Goal: Transaction & Acquisition: Book appointment/travel/reservation

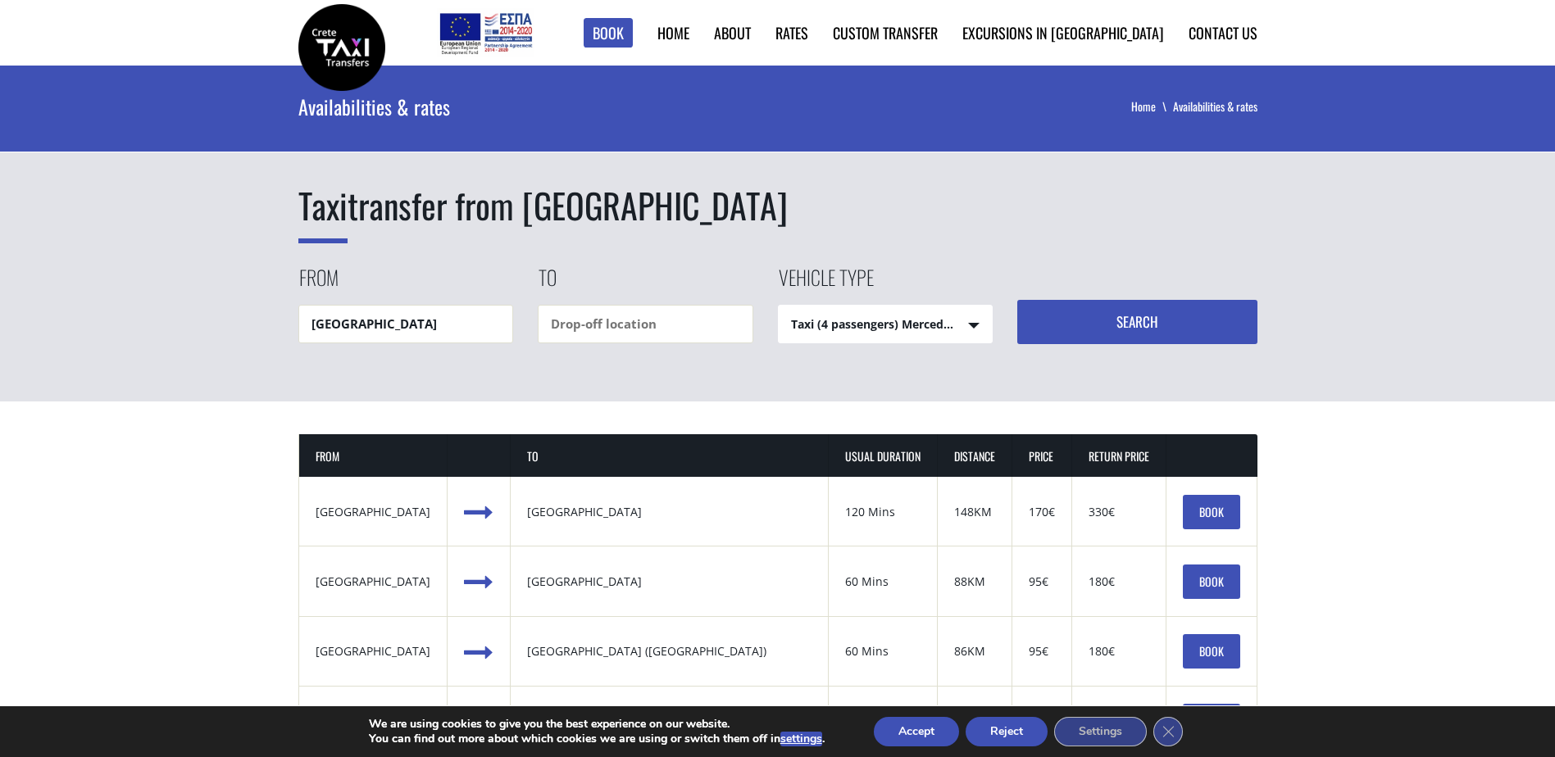
click at [976, 327] on select "Taxi (4 passengers) Mercedes E Class Mini Van (7 passengers) Mercedes [PERSON_N…" at bounding box center [886, 325] width 214 height 39
click at [779, 306] on select "Taxi (4 passengers) Mercedes E Class Mini Van (7 passengers) Mercedes [PERSON_N…" at bounding box center [886, 325] width 214 height 39
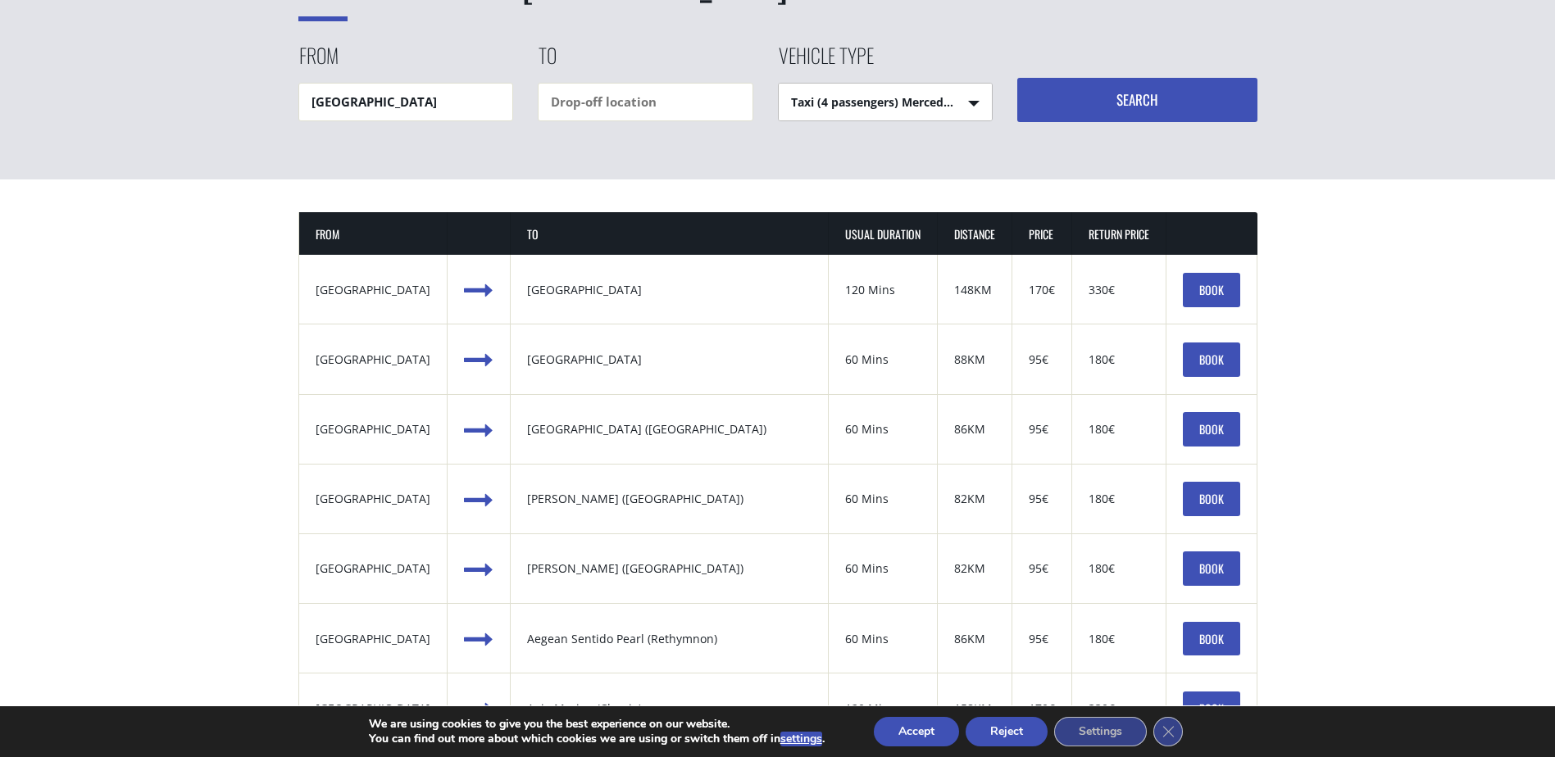
scroll to position [246, 0]
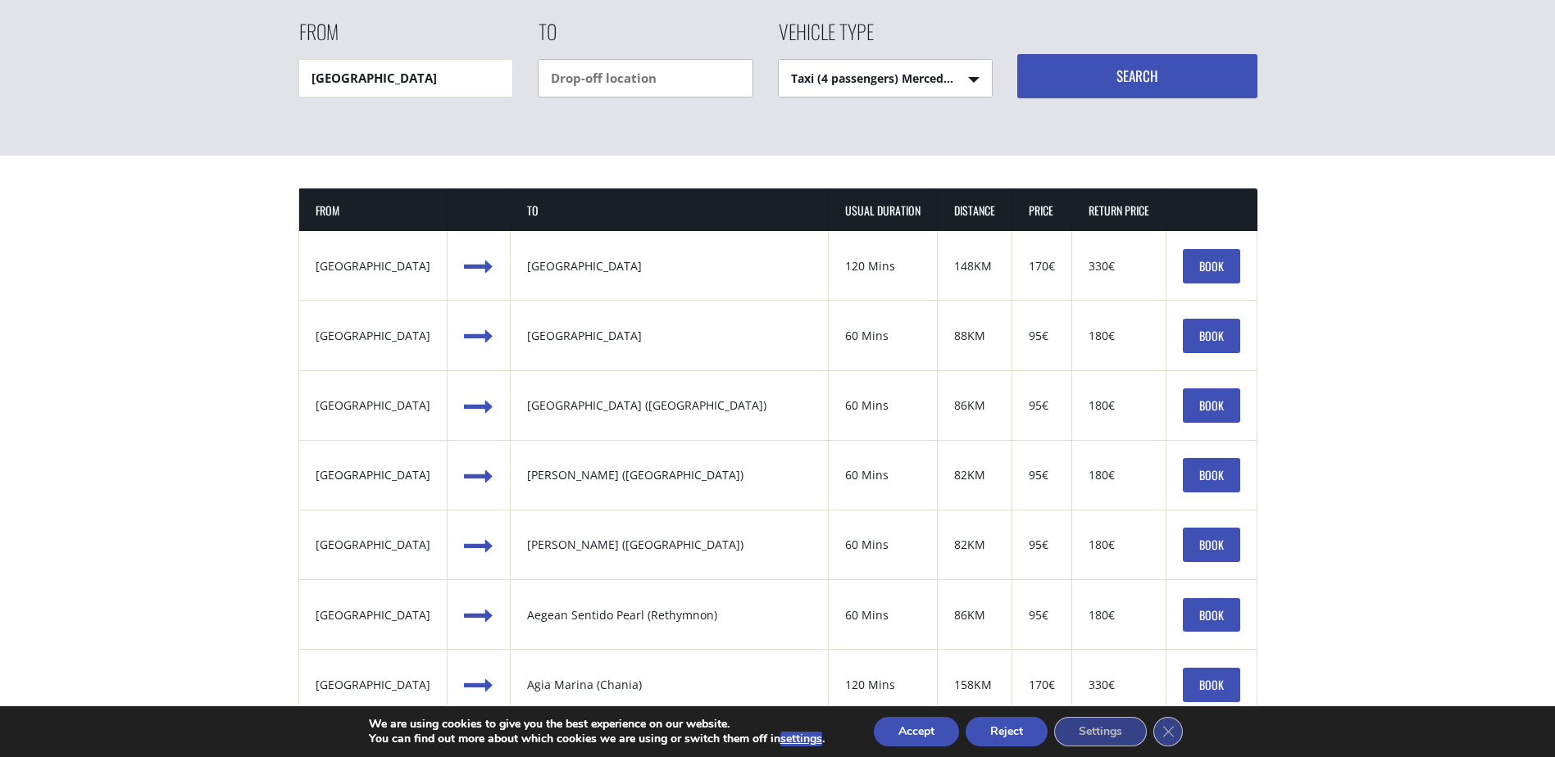
click at [609, 73] on input "text" at bounding box center [646, 78] width 216 height 39
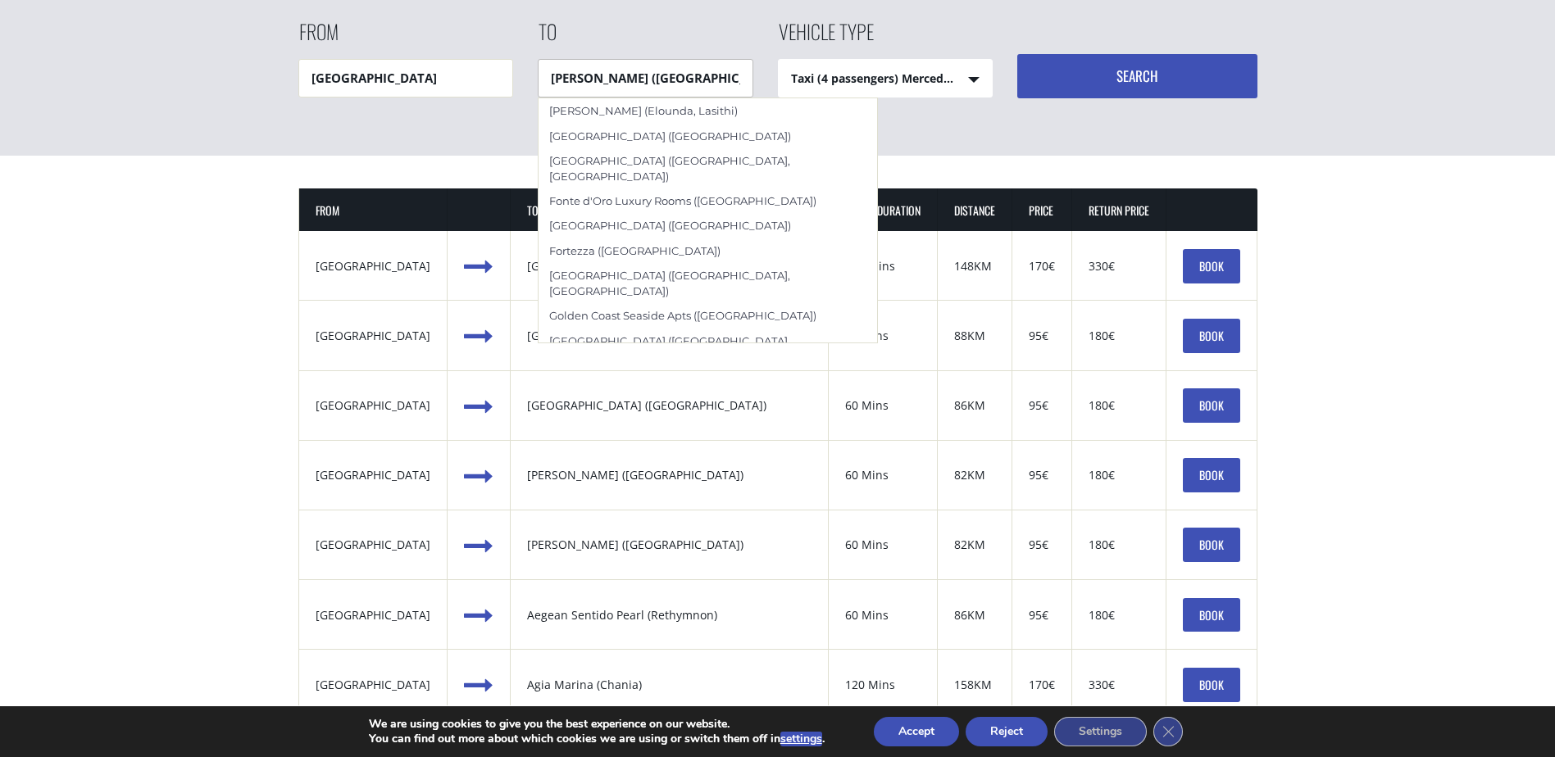
scroll to position [1127, 0]
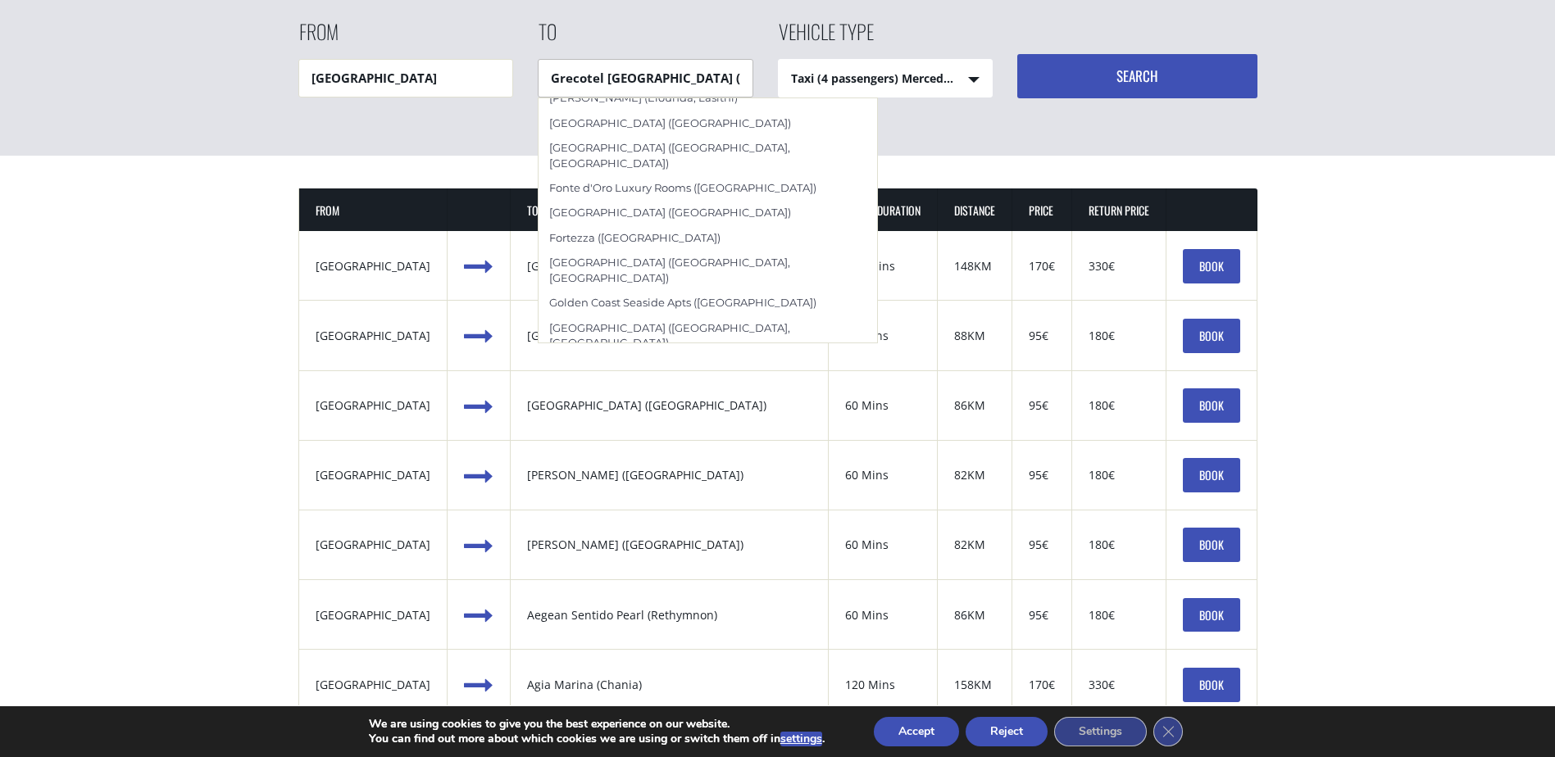
click at [742, 405] on div "Grecotel [GEOGRAPHIC_DATA] ([GEOGRAPHIC_DATA])" at bounding box center [708, 417] width 340 height 25
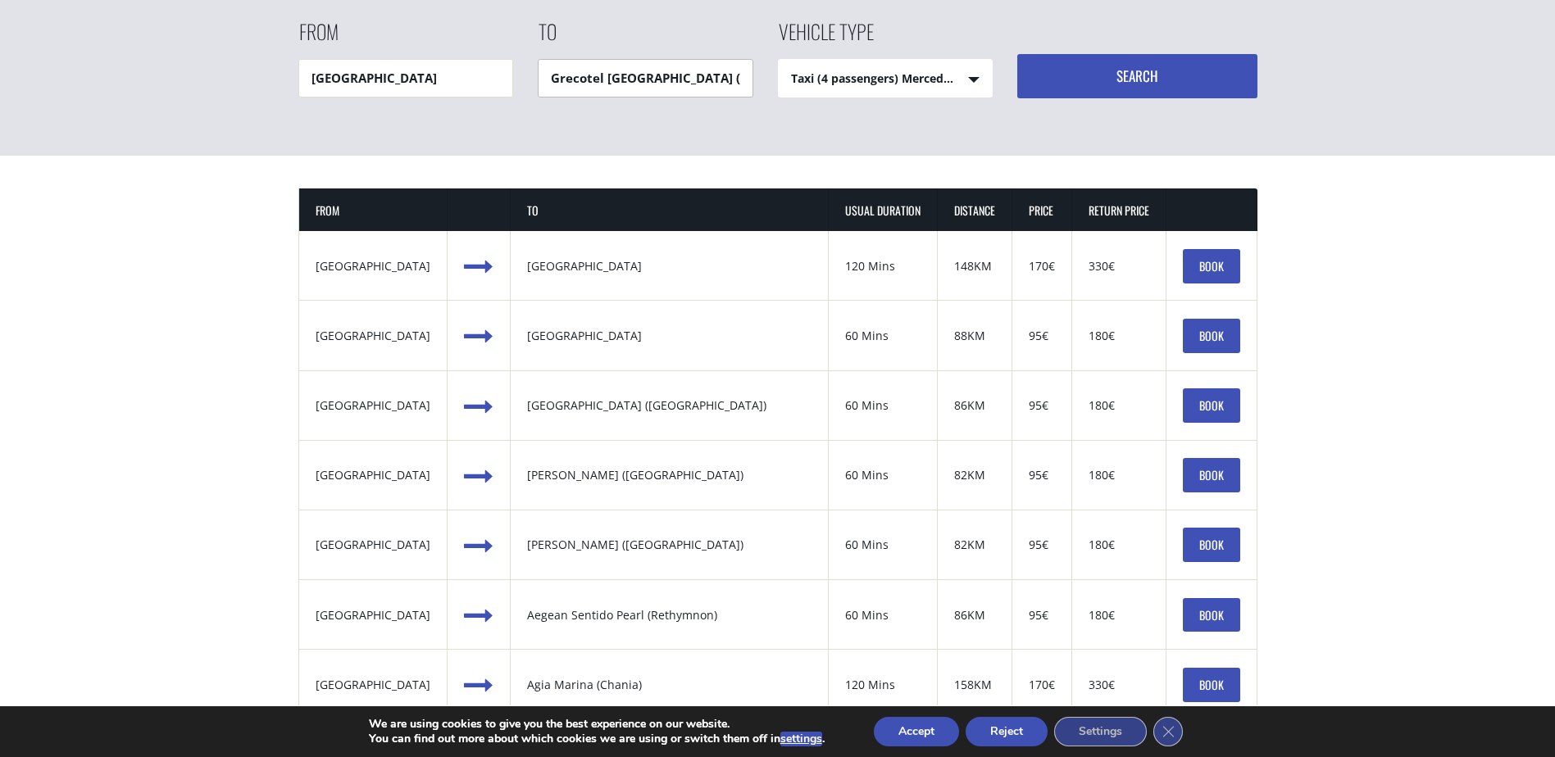
type input "Grecotel [GEOGRAPHIC_DATA] ([GEOGRAPHIC_DATA])"
click at [801, 284] on td "to [GEOGRAPHIC_DATA]" at bounding box center [670, 266] width 318 height 70
click at [1128, 75] on button "Search" at bounding box center [1137, 76] width 240 height 44
